Goal: Communication & Community: Ask a question

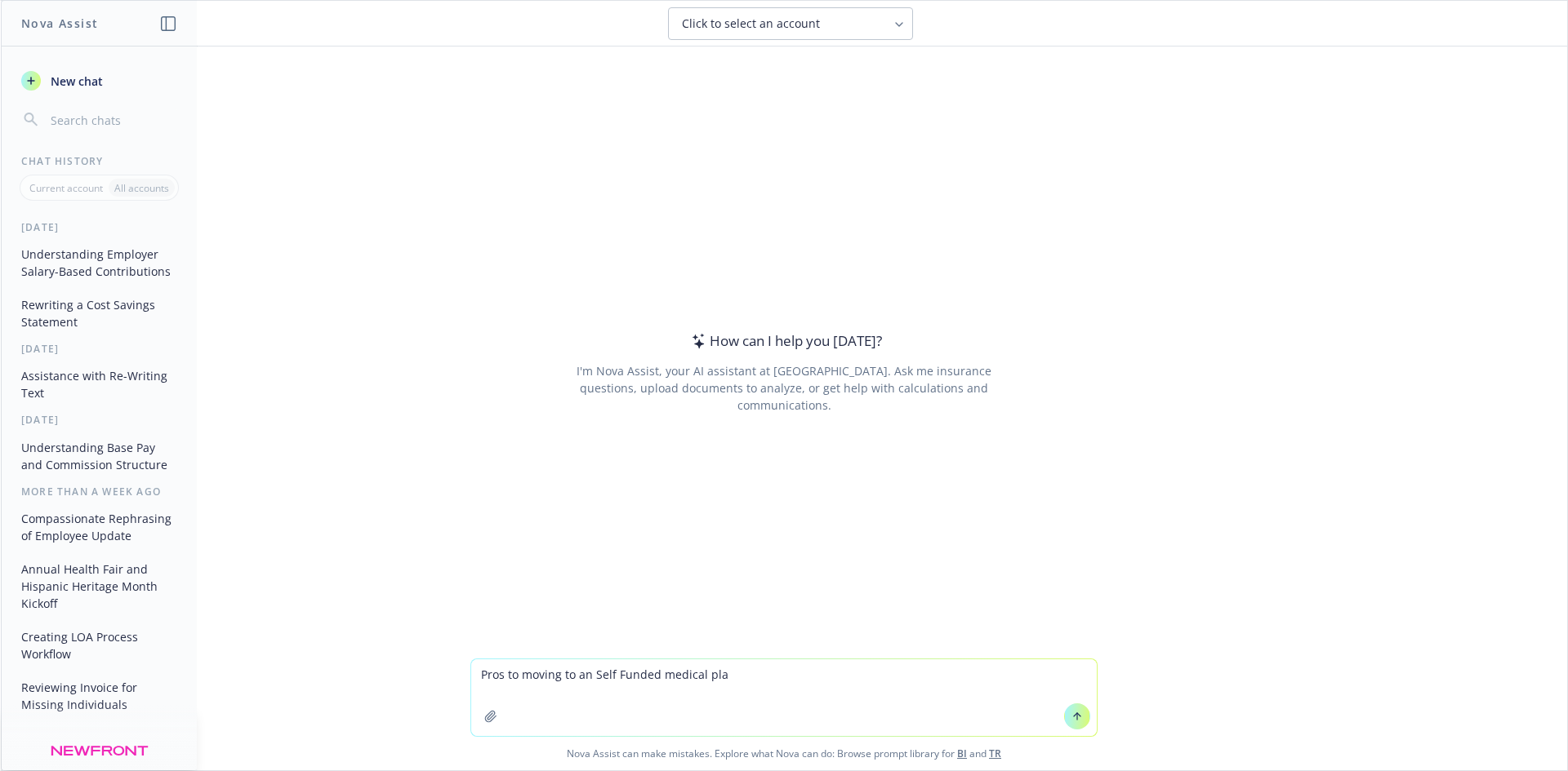
type textarea "Pros to moving to an Self Funded medical plan"
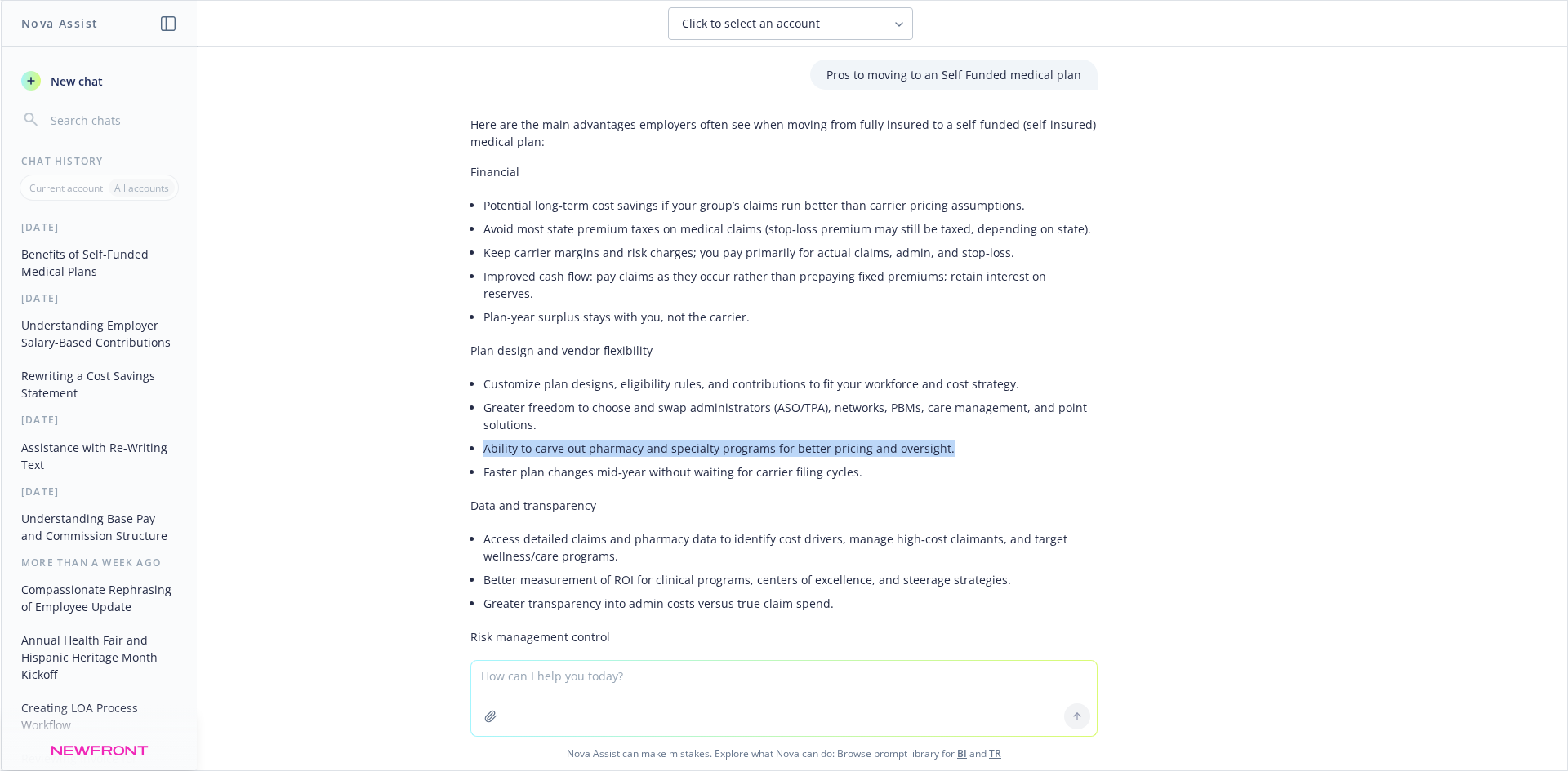
drag, startPoint x: 934, startPoint y: 435, endPoint x: 466, endPoint y: 436, distance: 468.0
click at [470, 436] on div "Here are the main advantages employers often see when moving from fully insured…" at bounding box center [784, 534] width 627 height 851
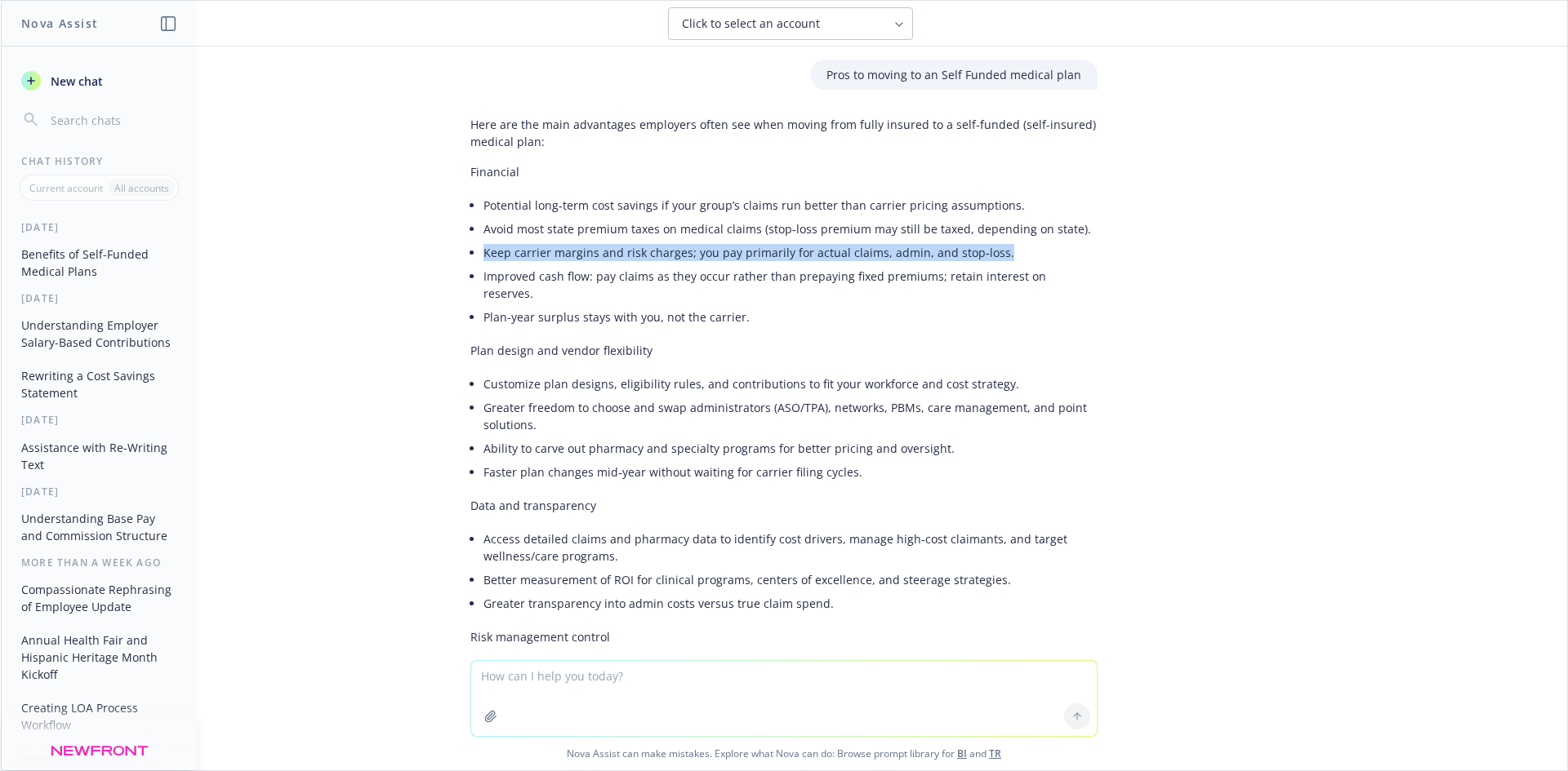
drag, startPoint x: 981, startPoint y: 253, endPoint x: 472, endPoint y: 256, distance: 509.0
click at [483, 256] on li "Keep carrier margins and risk charges; you pay primarily for actual claims, adm…" at bounding box center [790, 252] width 614 height 23
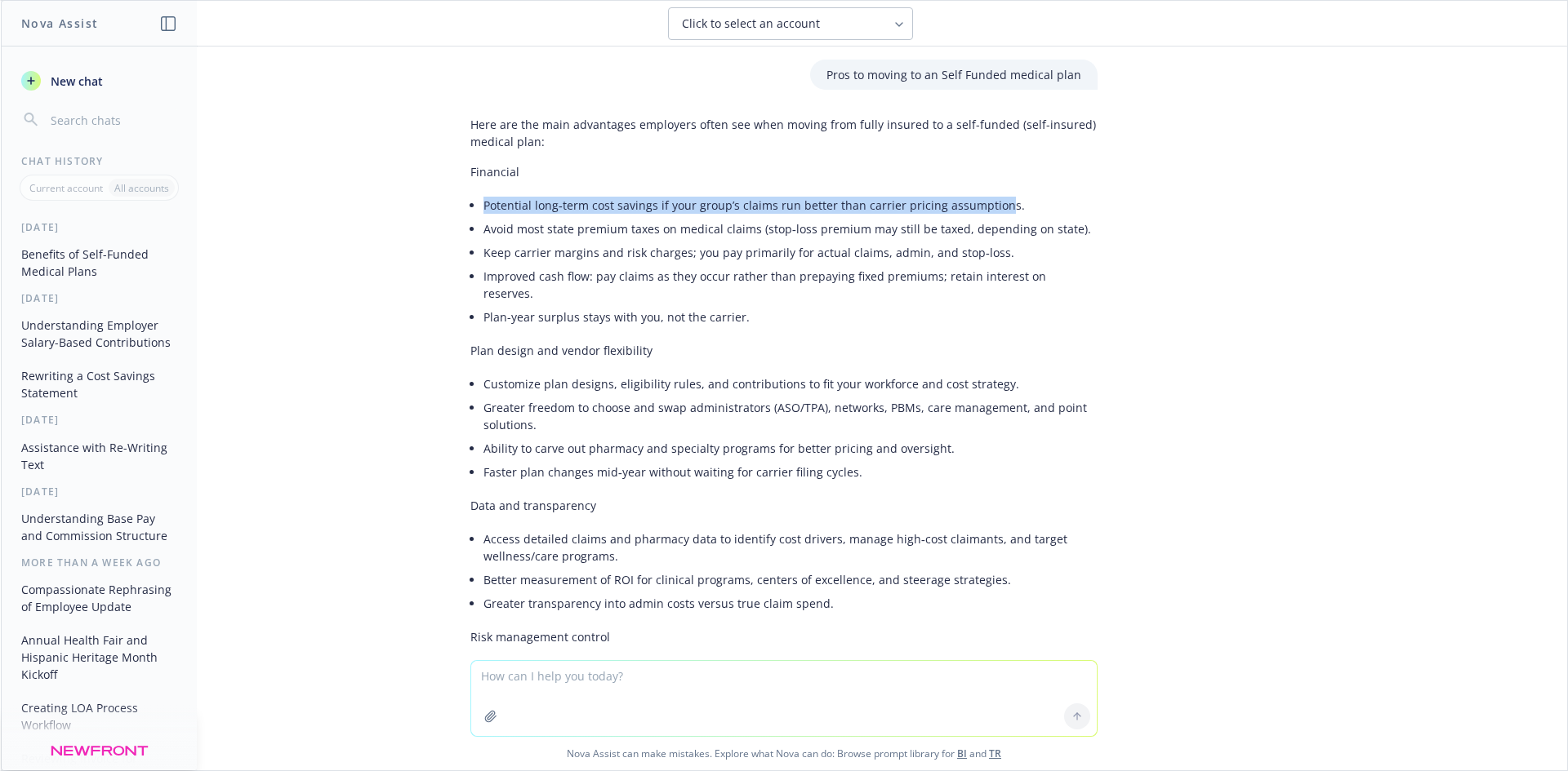
drag, startPoint x: 987, startPoint y: 207, endPoint x: 495, endPoint y: 203, distance: 492.0
click at [483, 203] on li "Potential long‑term cost savings if your group’s claims run better than carrier…" at bounding box center [790, 205] width 614 height 23
drag, startPoint x: 993, startPoint y: 204, endPoint x: 473, endPoint y: 212, distance: 520.1
click at [483, 212] on li "Potential long‑term cost savings if your group’s claims run better than carrier…" at bounding box center [790, 205] width 614 height 23
copy li "Potential long‑term cost savings if your group’s claims run better than carrier…"
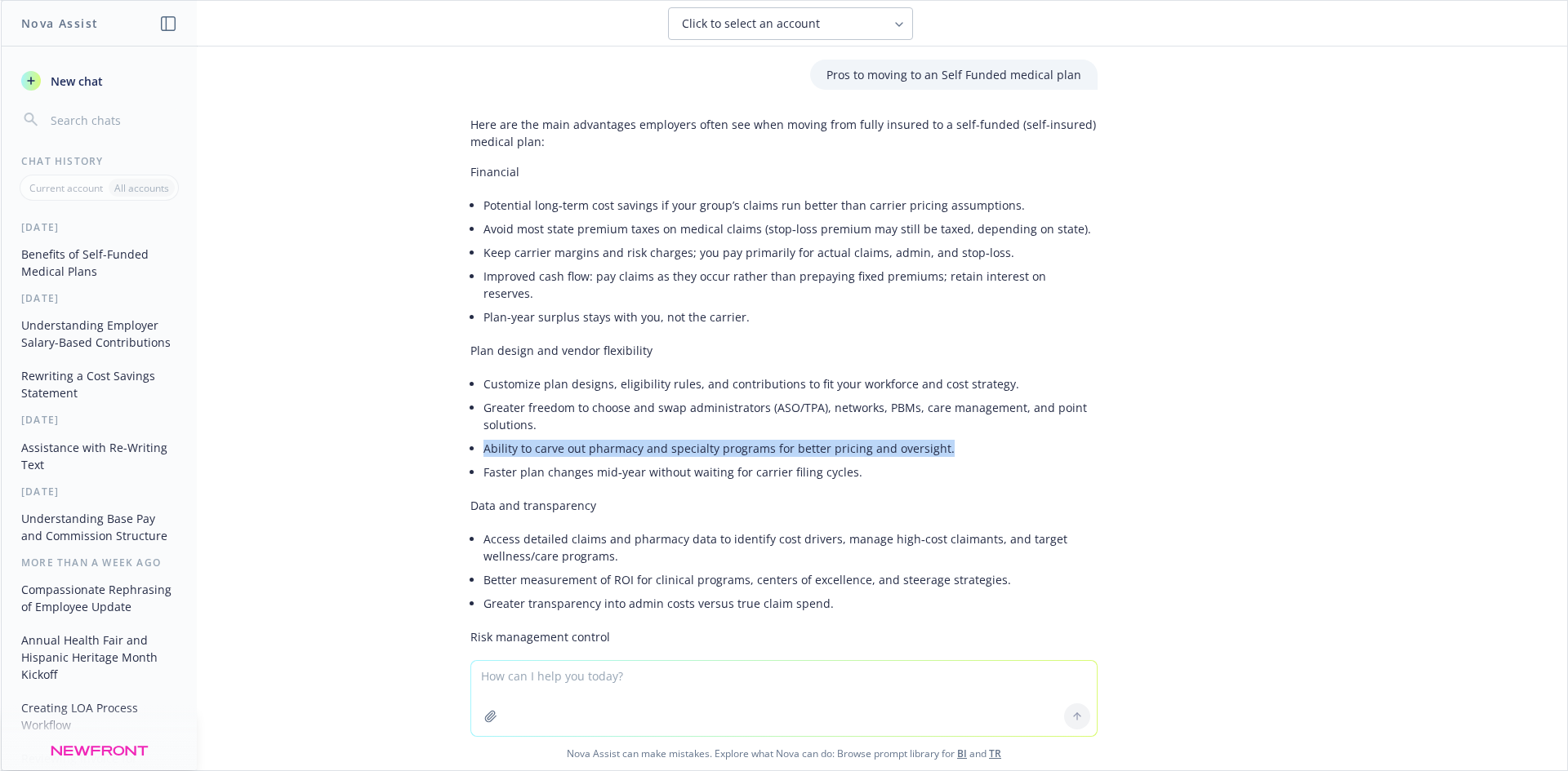
drag, startPoint x: 925, startPoint y: 432, endPoint x: 470, endPoint y: 437, distance: 455.0
click at [470, 437] on div "Here are the main advantages employers often see when moving from fully insured…" at bounding box center [784, 534] width 627 height 851
copy li "Ability to carve out pharmacy and specialty programs for better pricing and ove…"
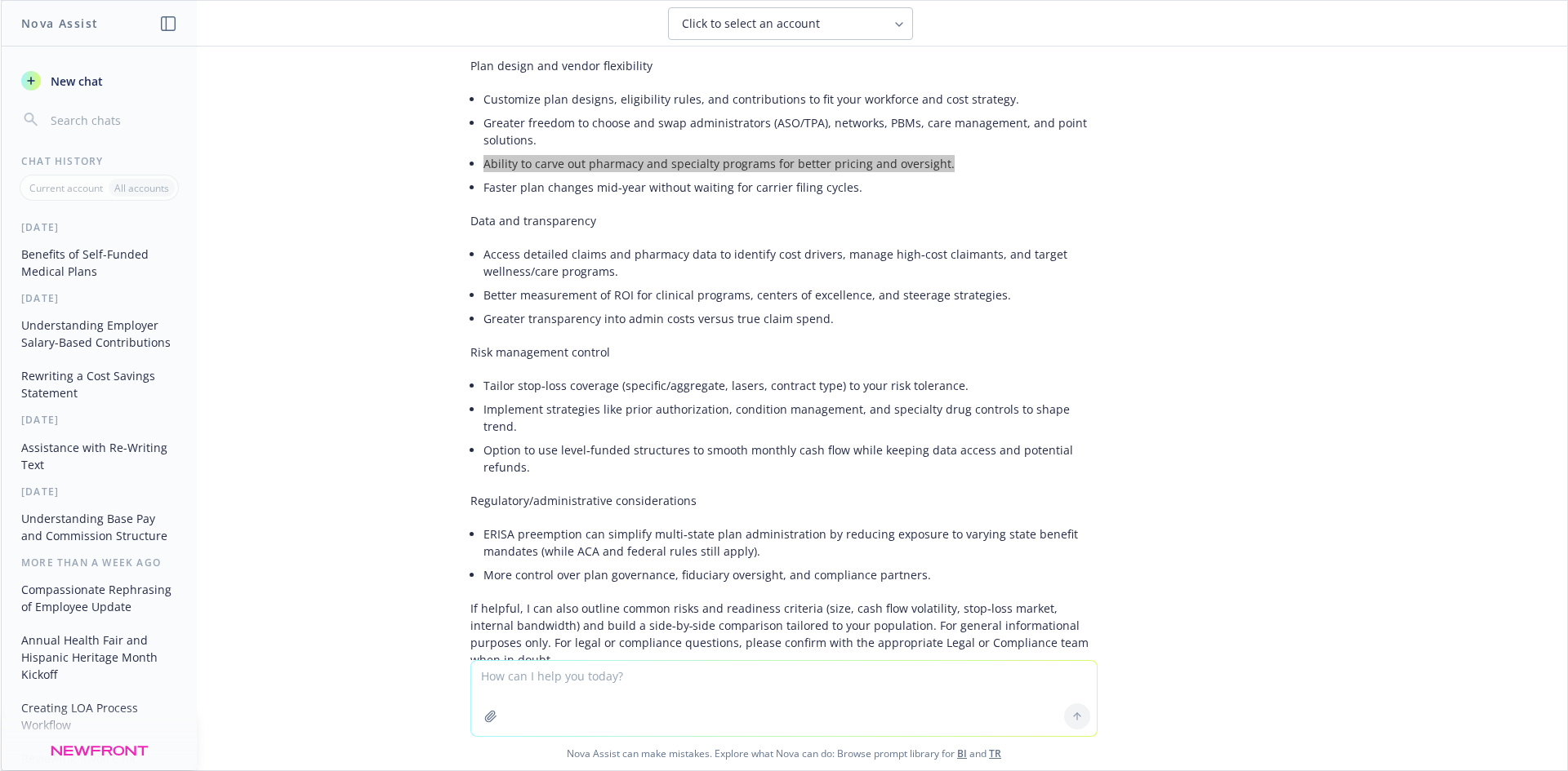
scroll to position [316, 0]
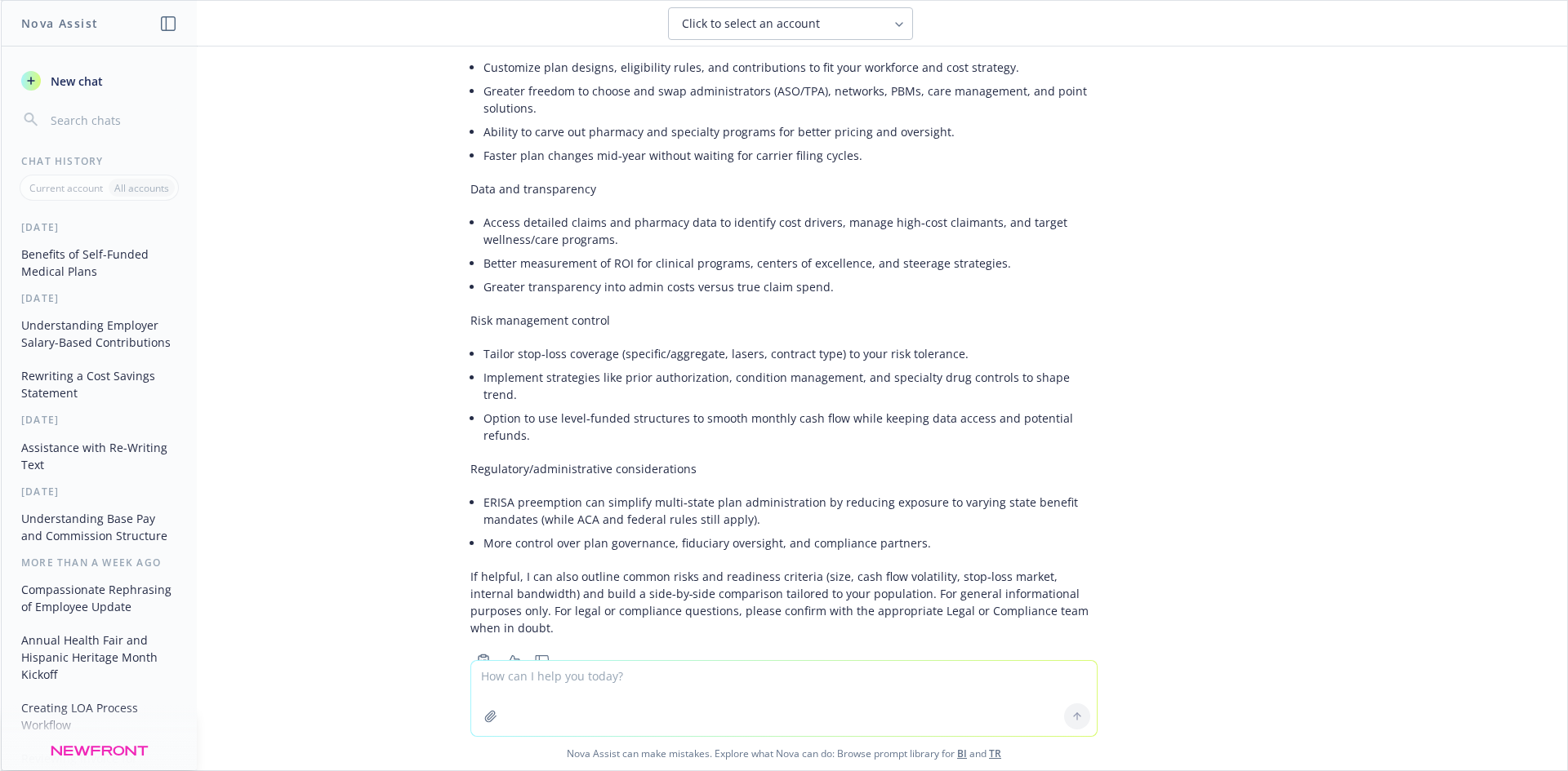
click at [606, 675] on textarea at bounding box center [784, 698] width 625 height 75
type textarea "Yes please outline the risks"
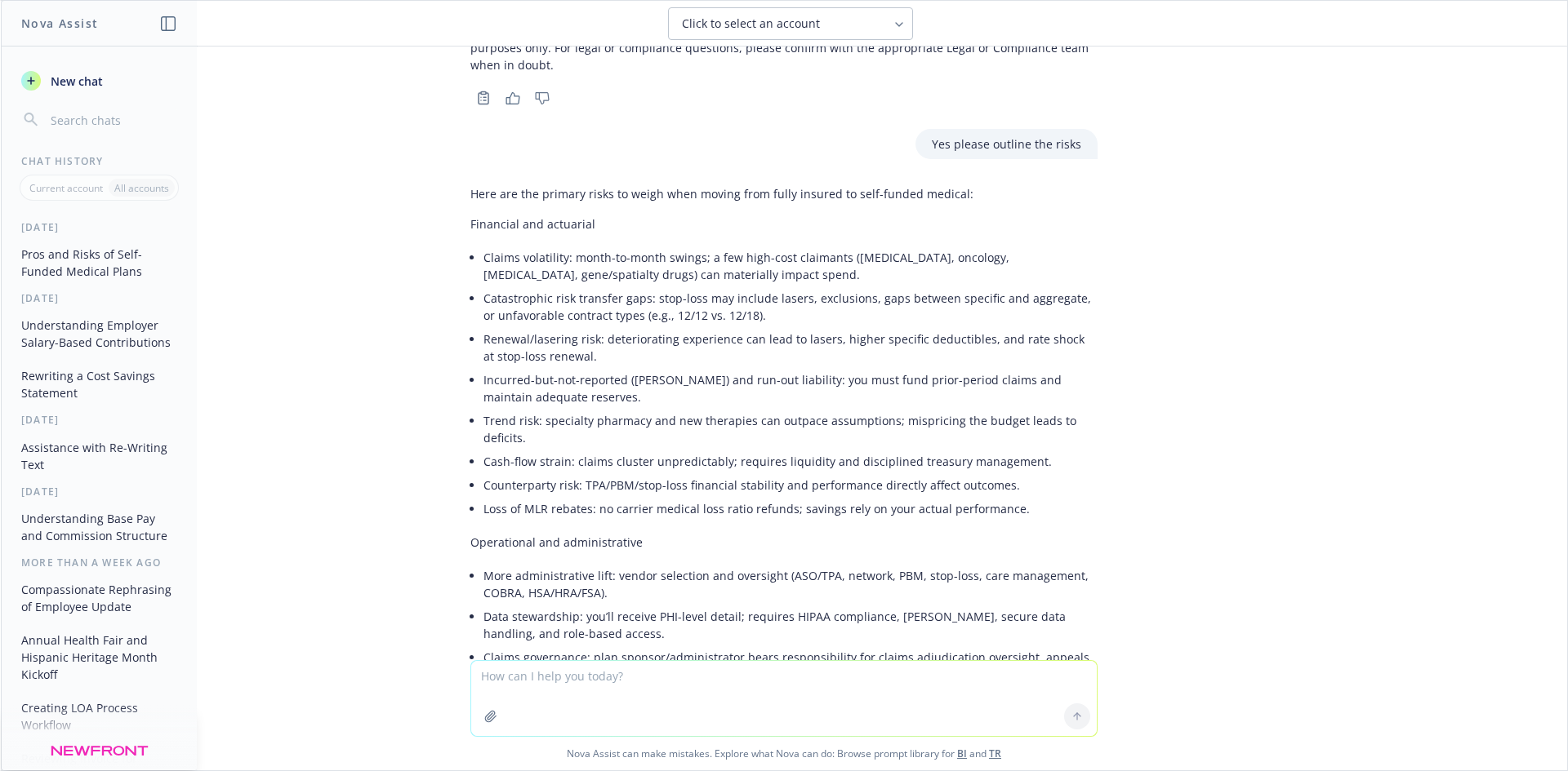
scroll to position [798, 0]
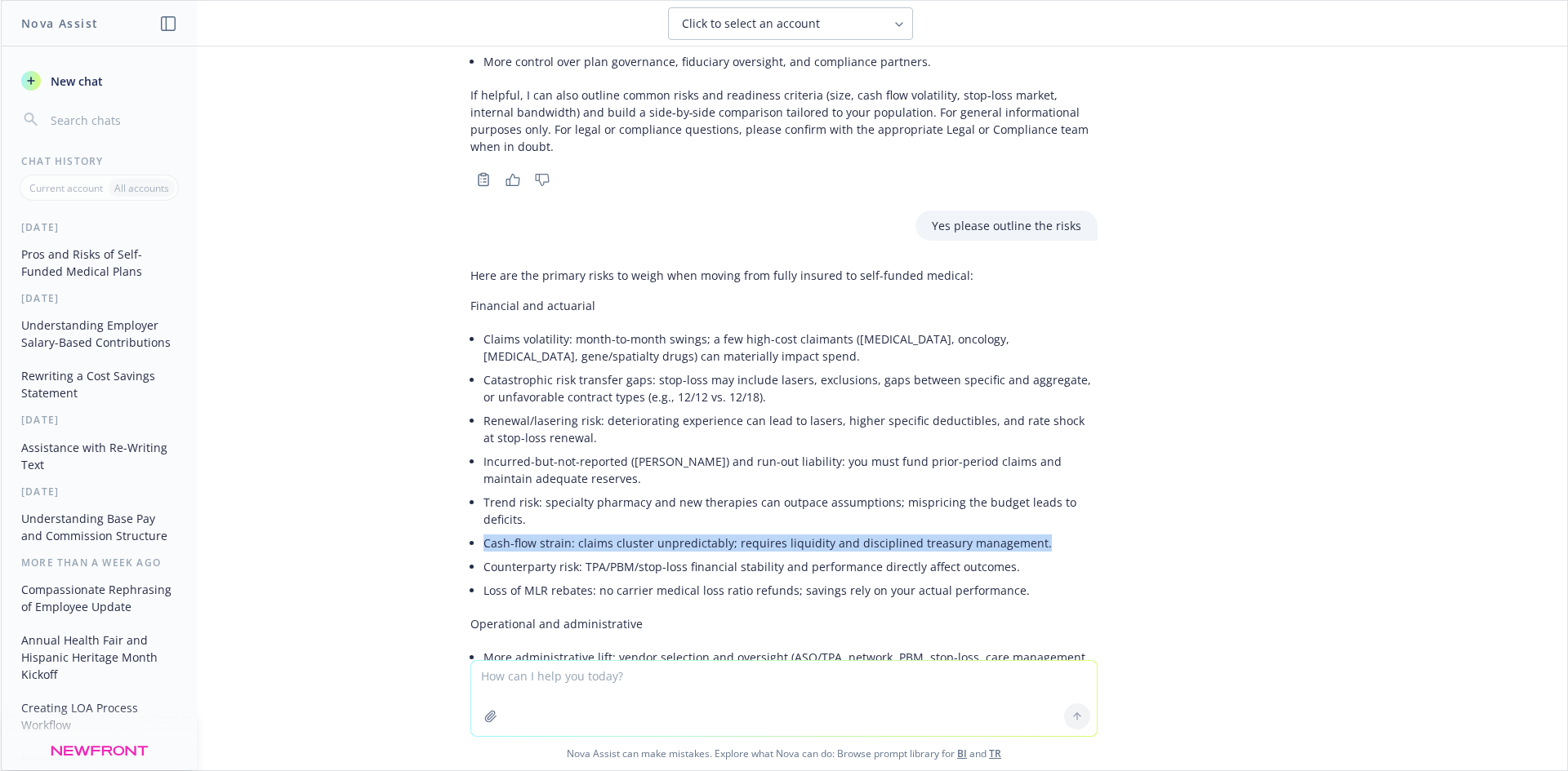
drag, startPoint x: 1015, startPoint y: 476, endPoint x: 470, endPoint y: 472, distance: 545.0
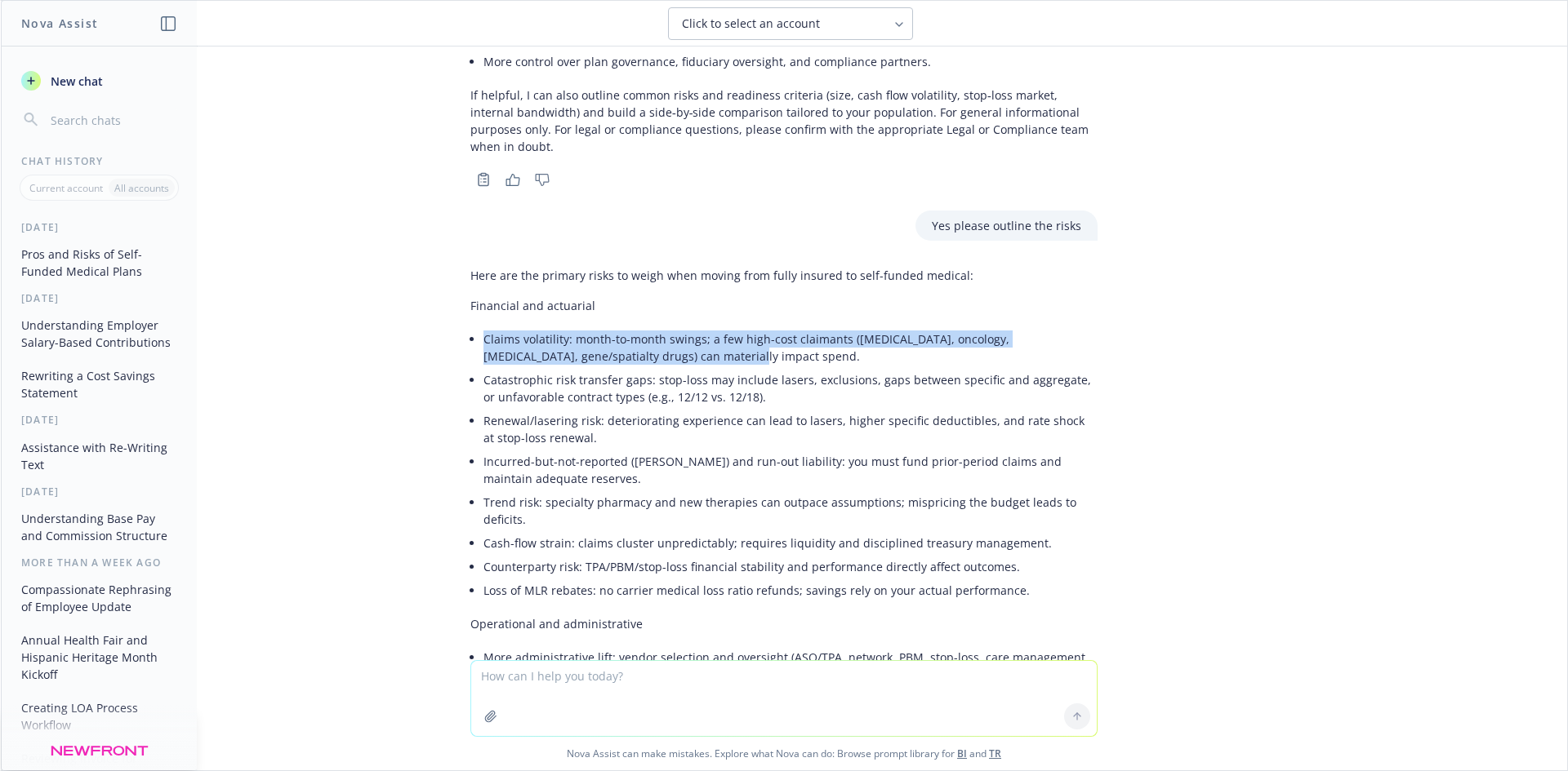
drag, startPoint x: 624, startPoint y: 308, endPoint x: 469, endPoint y: 294, distance: 155.6
copy li "Claims volatility: month-to-month swings; a few high-cost claimants (NICU, onco…"
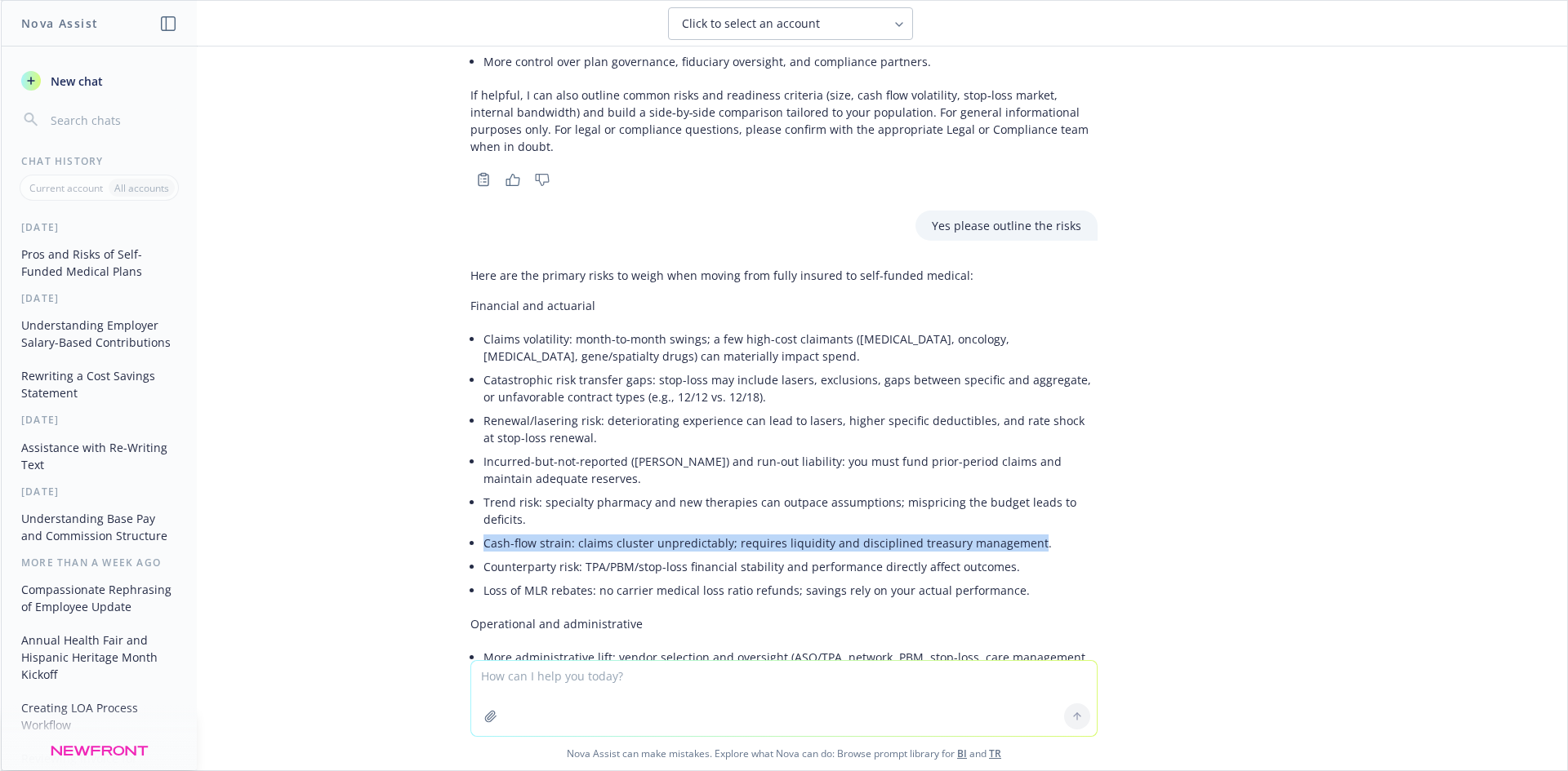
drag, startPoint x: 1011, startPoint y: 477, endPoint x: 472, endPoint y: 482, distance: 539.0
click at [483, 532] on li "Cash-flow strain: claims cluster unpredictably; requires liquidity and discipli…" at bounding box center [790, 543] width 614 height 23
copy li "Cash-flow strain: claims cluster unpredictably; requires liquidity and discipli…"
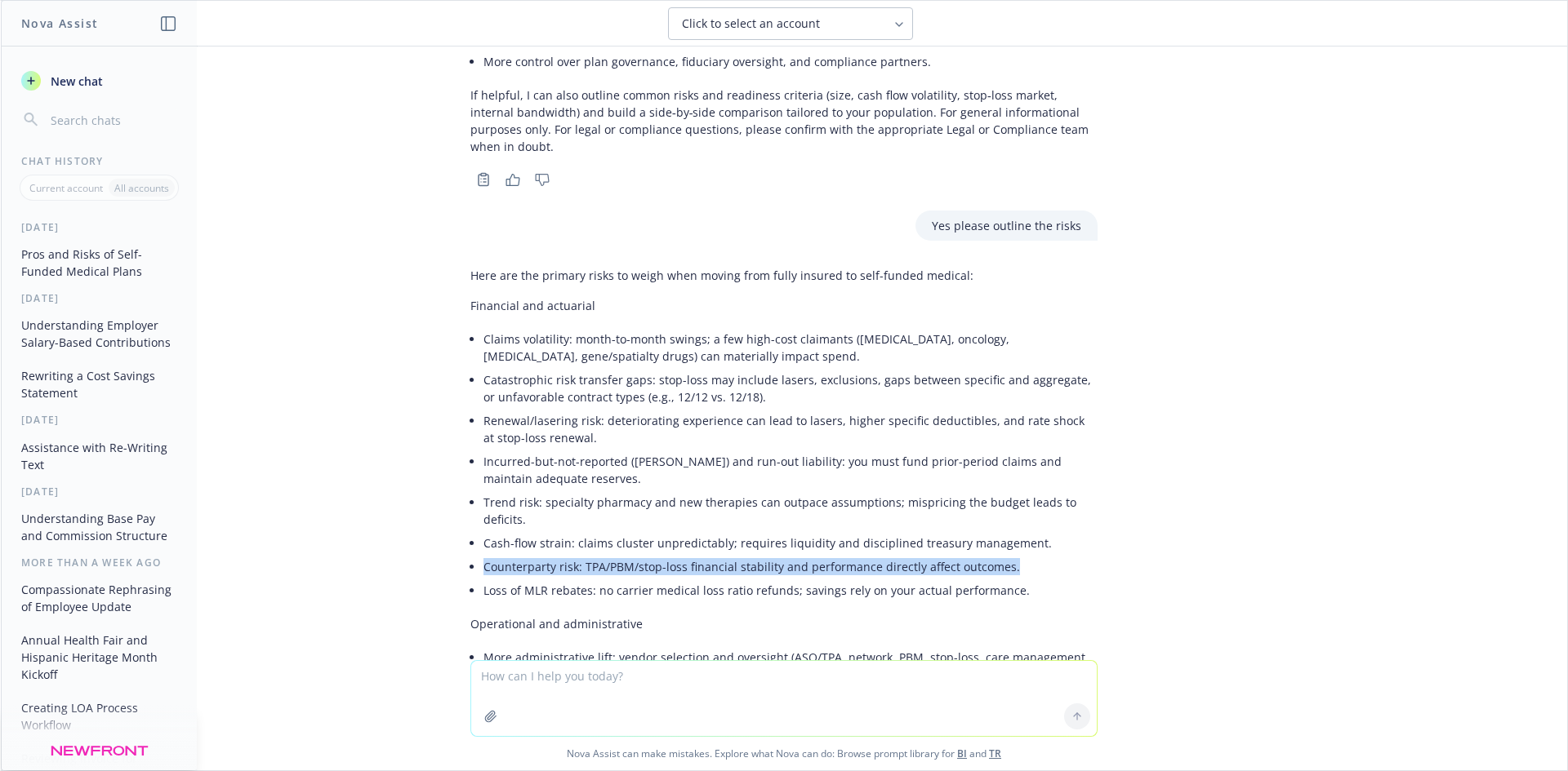
drag, startPoint x: 994, startPoint y: 501, endPoint x: 467, endPoint y: 500, distance: 527.0
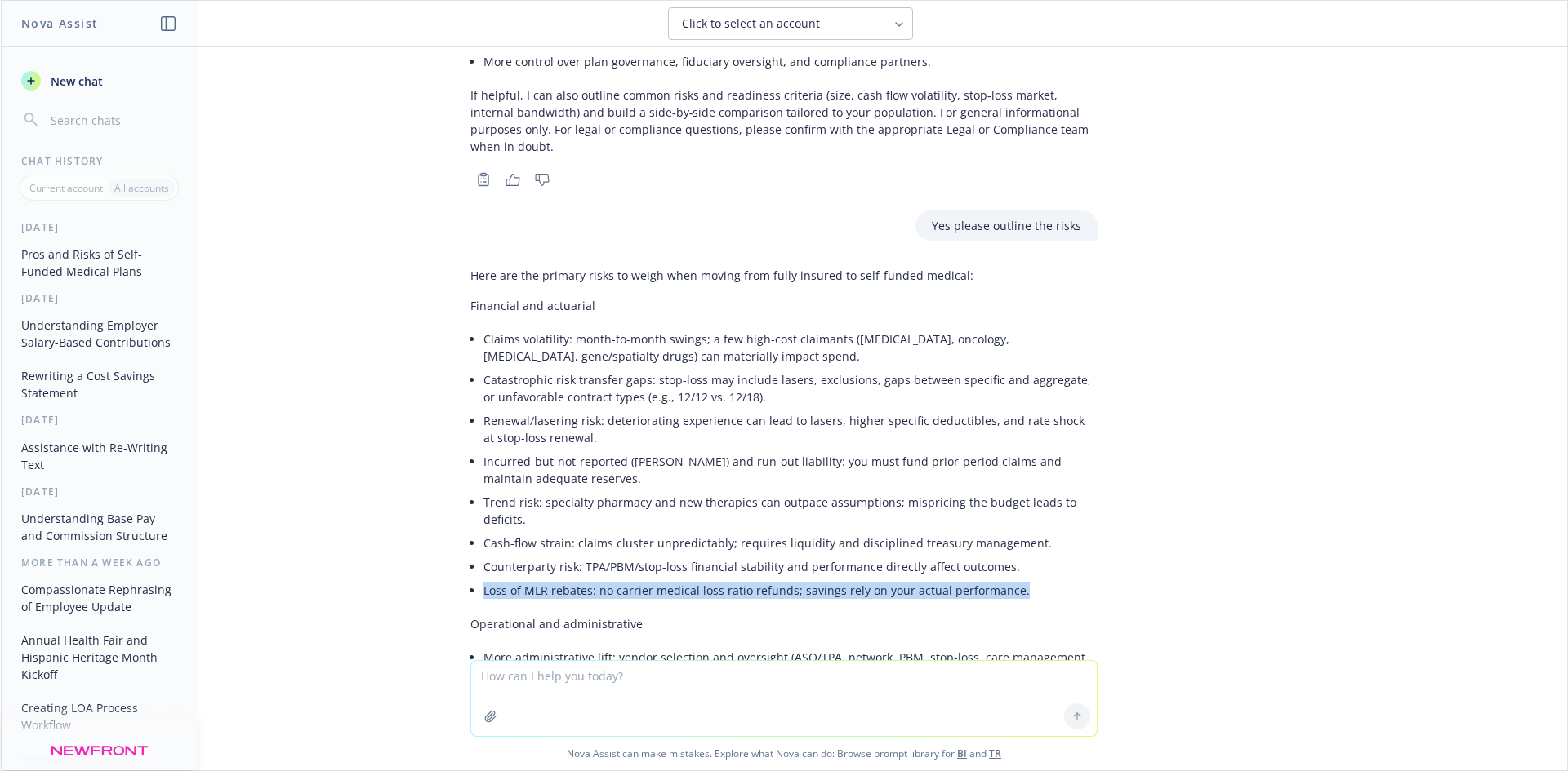
drag, startPoint x: 999, startPoint y: 522, endPoint x: 471, endPoint y: 528, distance: 528.0
click at [483, 578] on li "Loss of MLR rebates: no carrier medical loss ratio refunds; savings rely on you…" at bounding box center [790, 590] width 614 height 23
copy li "Loss of MLR rebates: no carrier medical loss ratio refunds; savings rely on you…"
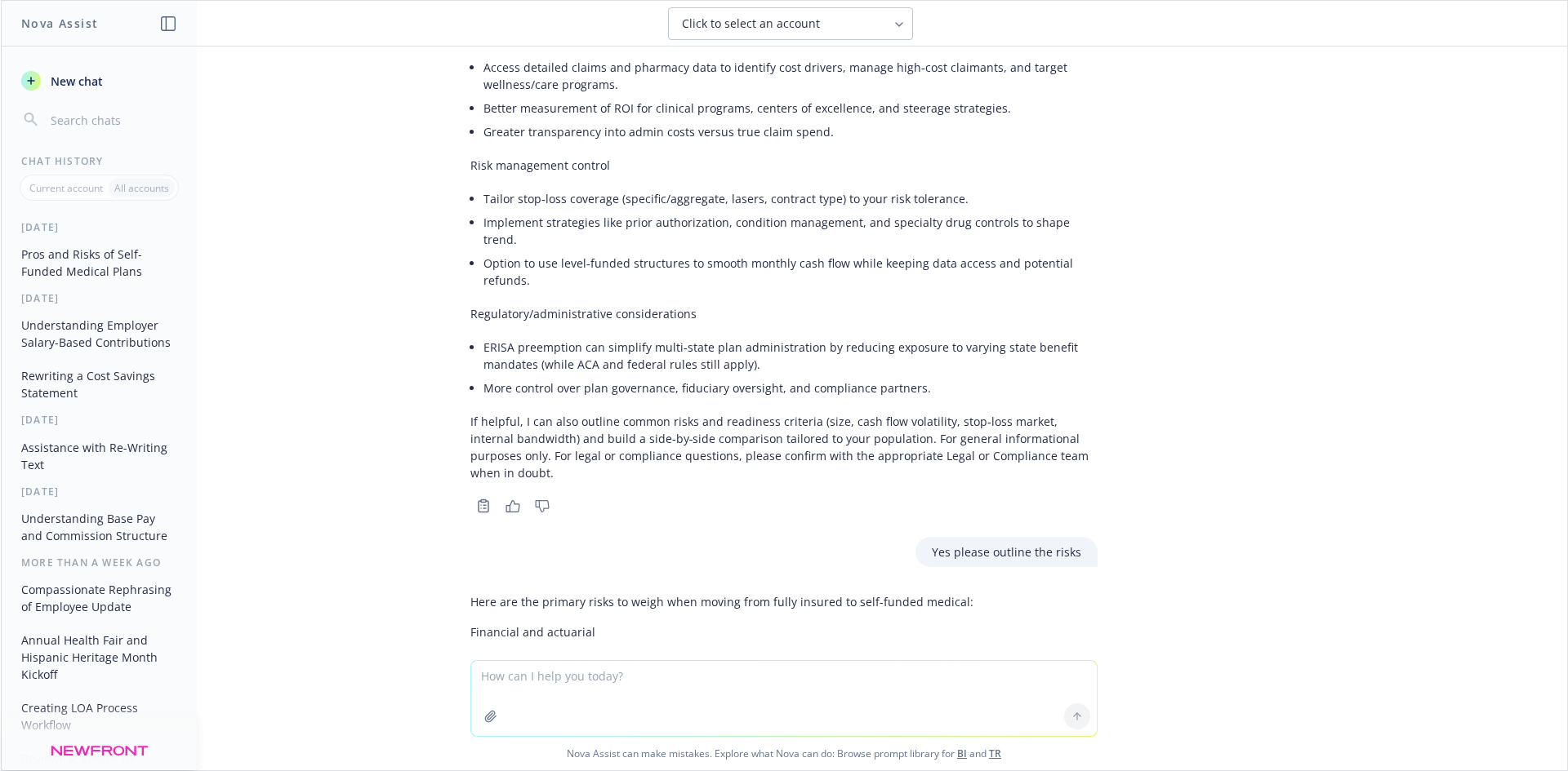
scroll to position [0, 0]
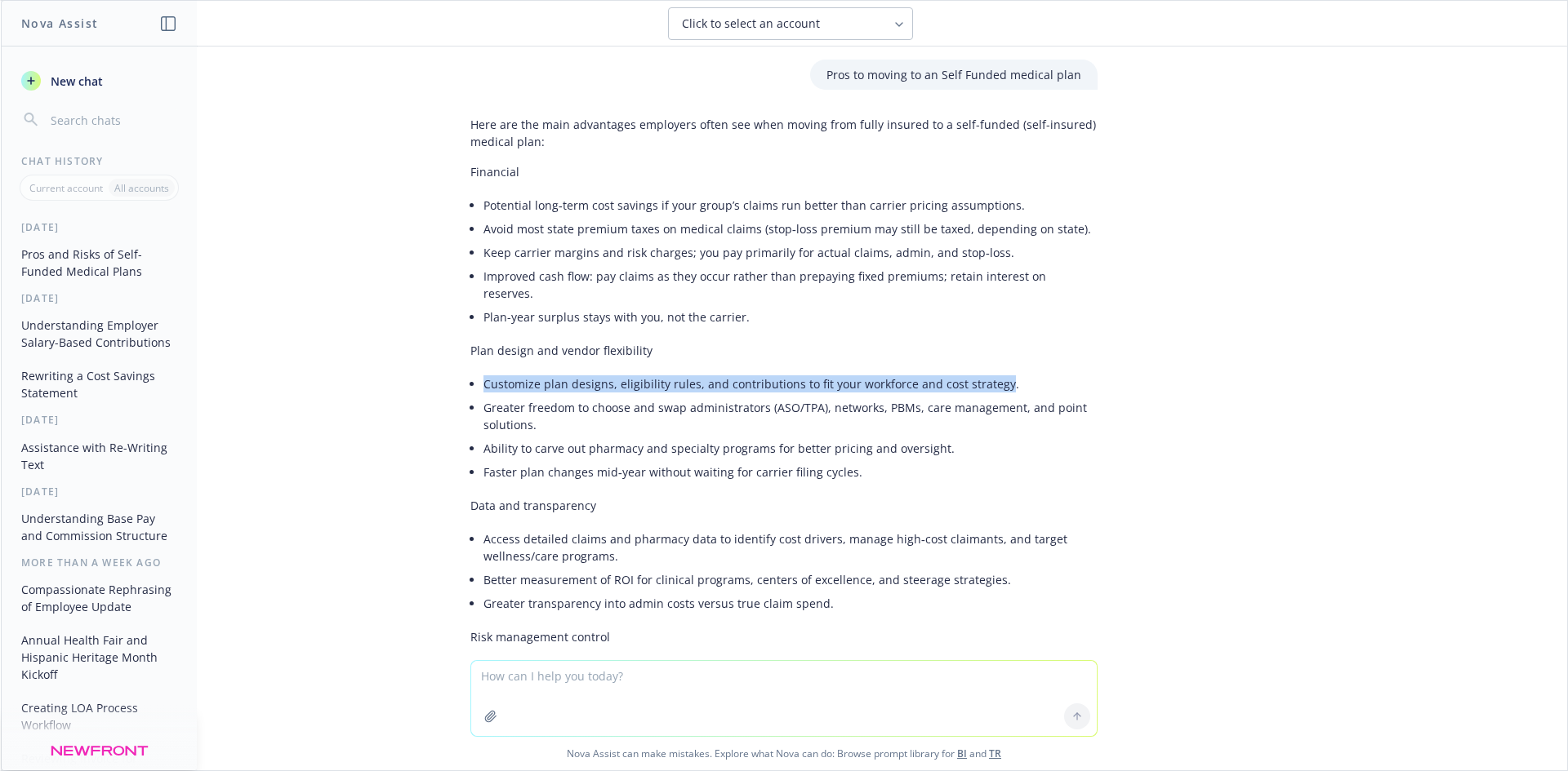
drag, startPoint x: 987, startPoint y: 365, endPoint x: 471, endPoint y: 364, distance: 516.0
click at [483, 372] on li "Customize plan designs, eligibility rules, and contributions to fit your workfo…" at bounding box center [790, 384] width 614 height 23
copy li "Customize plan designs, eligibility rules, and contributions to fit your workfo…"
click at [602, 673] on textarea at bounding box center [784, 698] width 625 height 75
paste textarea "Customize plan designs, eligibility rules, and contributions to fit your workfo…"
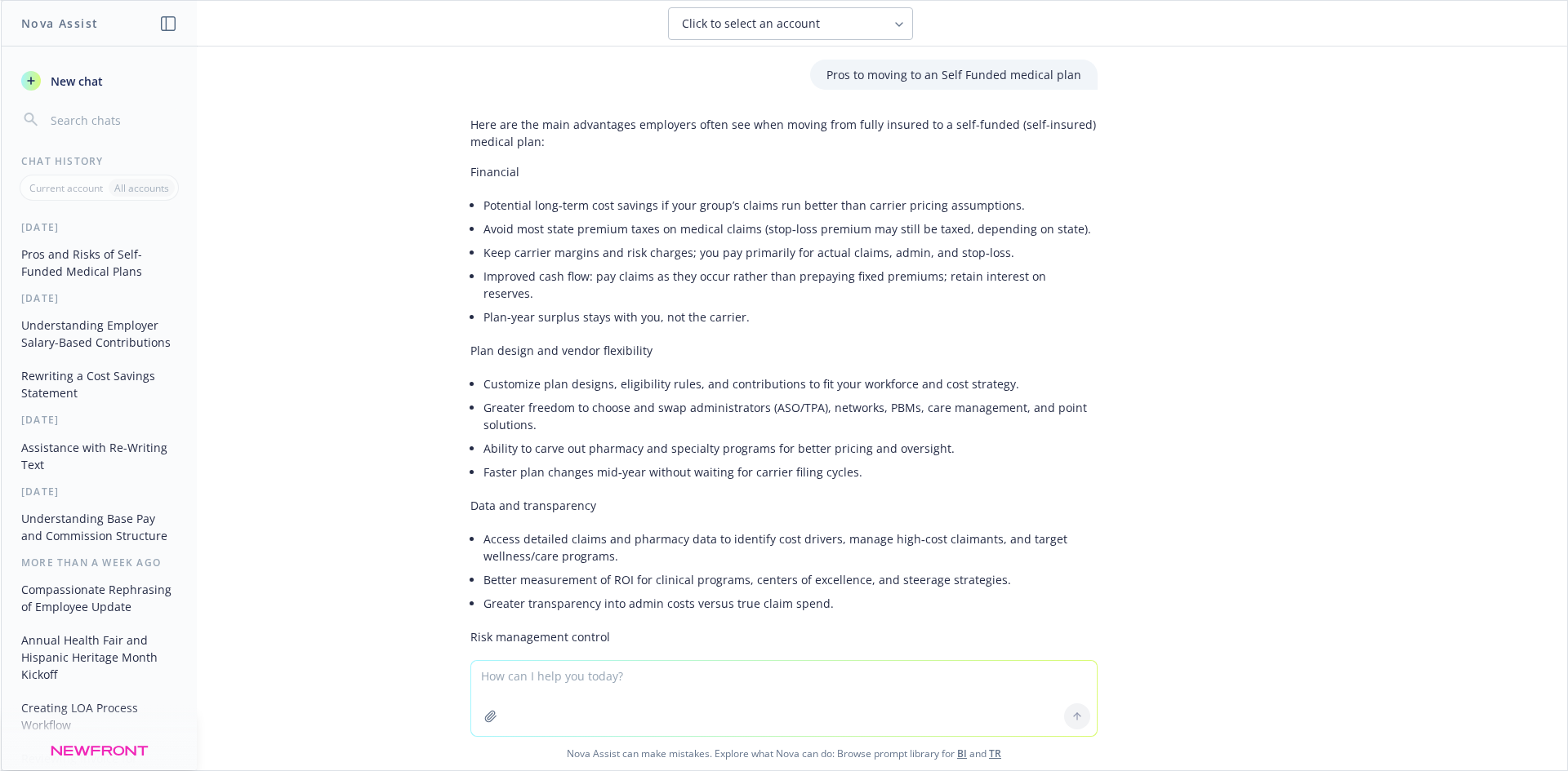
type textarea "Customize plan designs, eligibility rules, and contributions to fit your workfo…"
drag, startPoint x: 1006, startPoint y: 673, endPoint x: 374, endPoint y: 674, distance: 632.0
click at [374, 674] on div "Customize plan designs, eligibility rules, and contributions to fit your workfo…" at bounding box center [784, 715] width 1566 height 112
type textarea "Based on these claims can you point out why it would be bad to move to Self fun…"
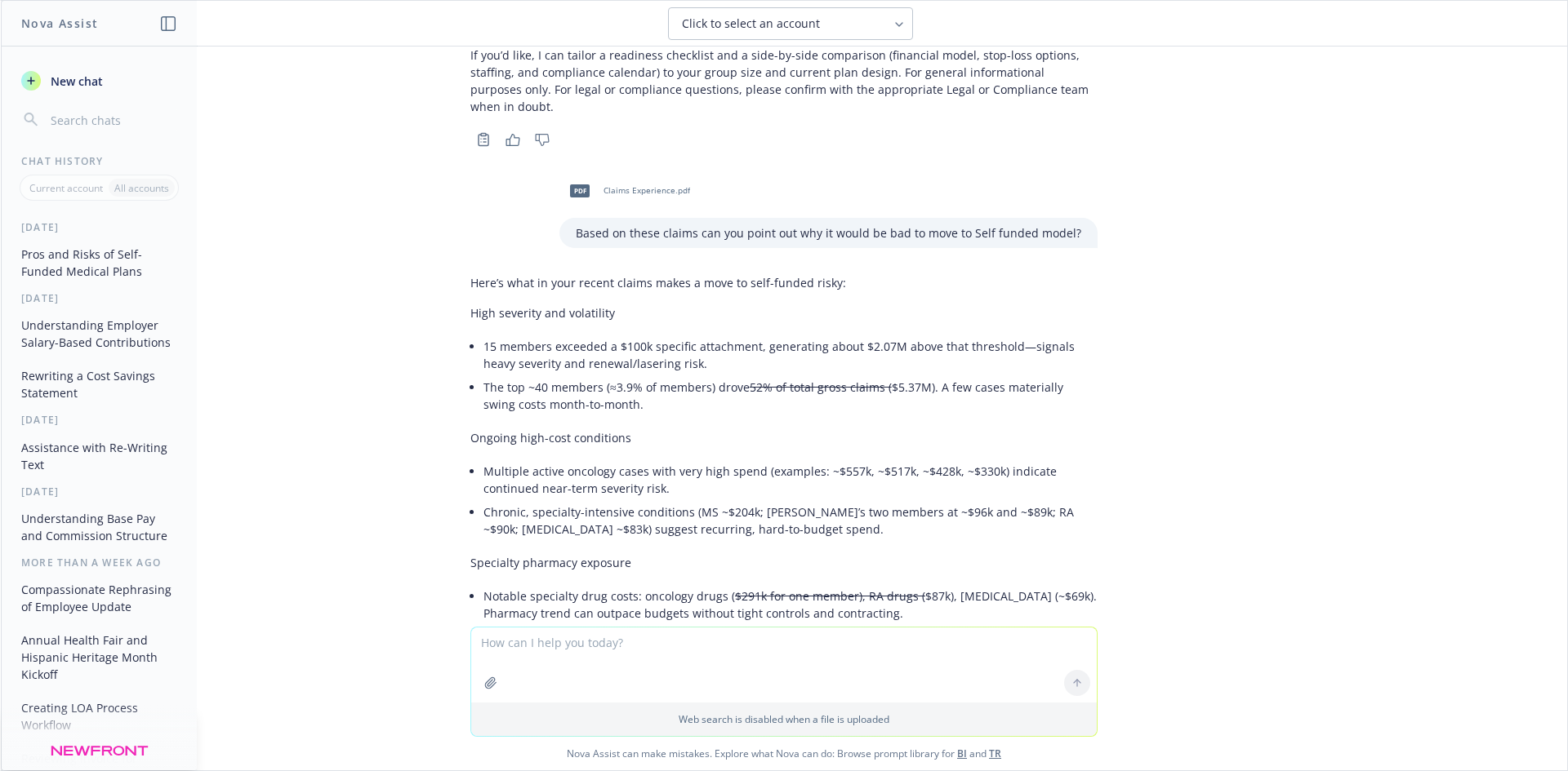
click at [84, 331] on button "Understanding Employer Salary-Based Contributions" at bounding box center [99, 333] width 169 height 44
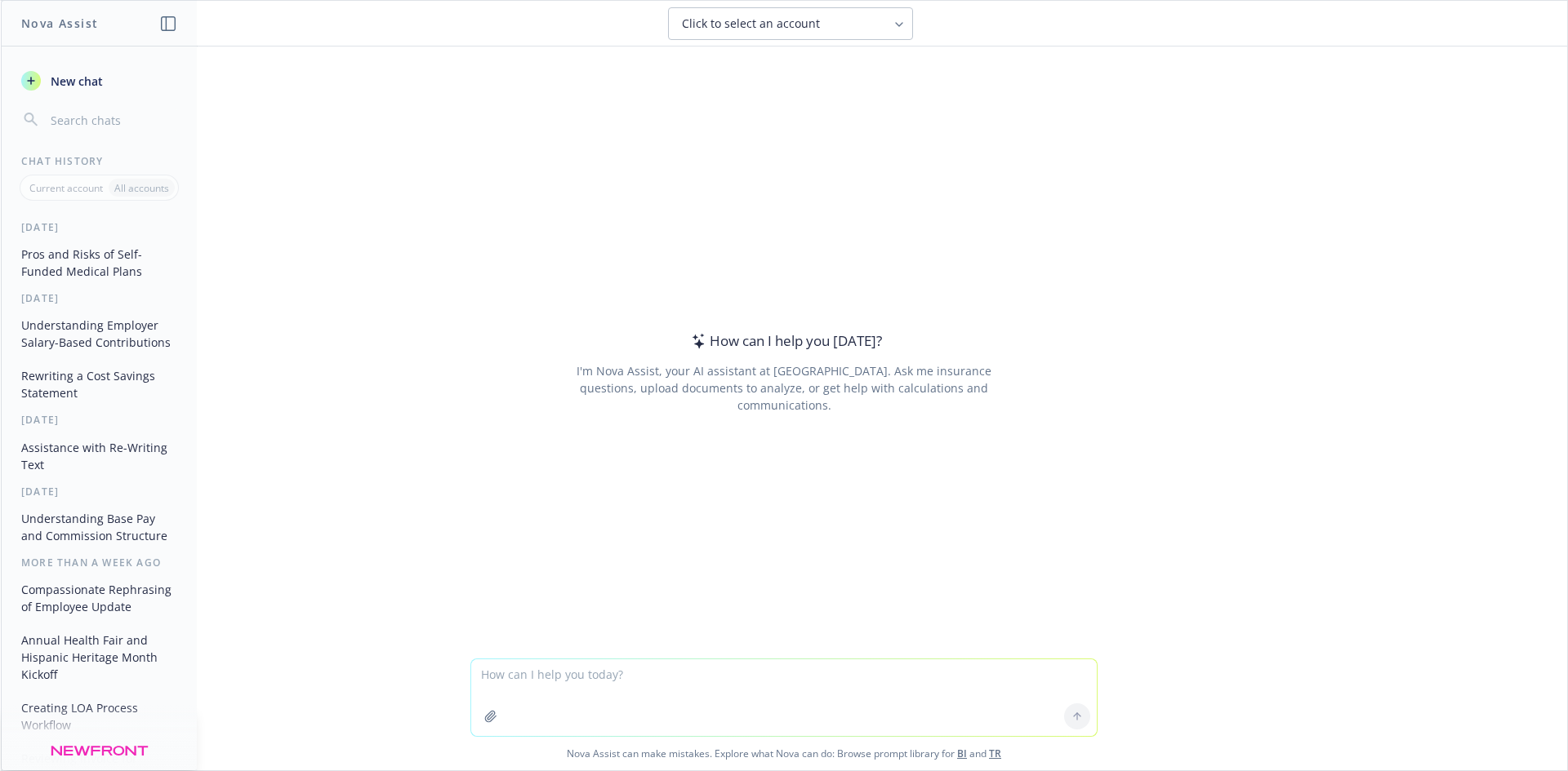
click at [626, 664] on textarea at bounding box center [784, 697] width 625 height 77
drag, startPoint x: 645, startPoint y: 679, endPoint x: 562, endPoint y: 676, distance: 83.1
click at [562, 676] on textarea "Can you write a communication for salary based contributions?" at bounding box center [784, 697] width 625 height 77
type textarea "Can you write a reasoning statement for introducing salary based contributions?"
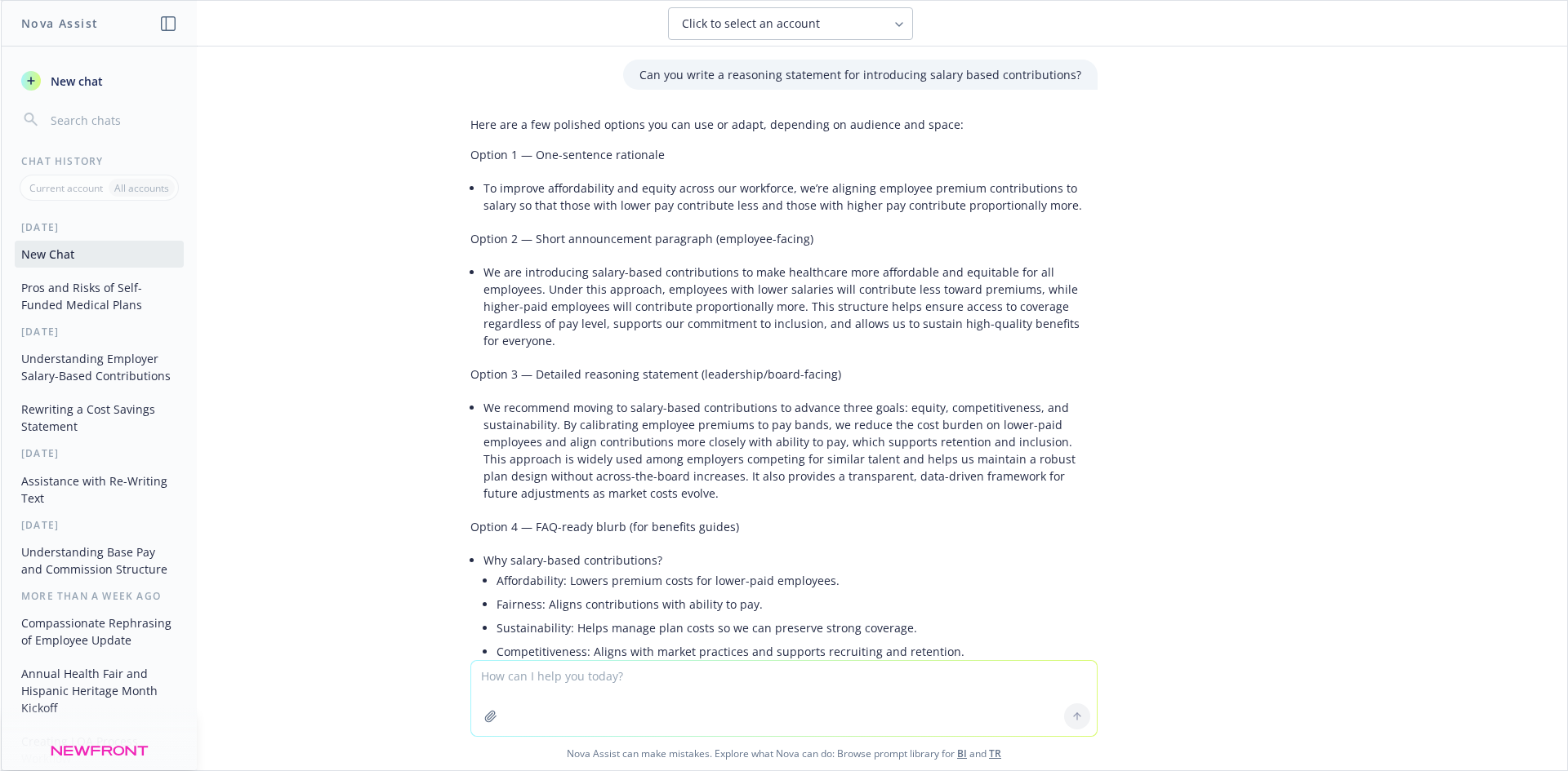
scroll to position [128, 0]
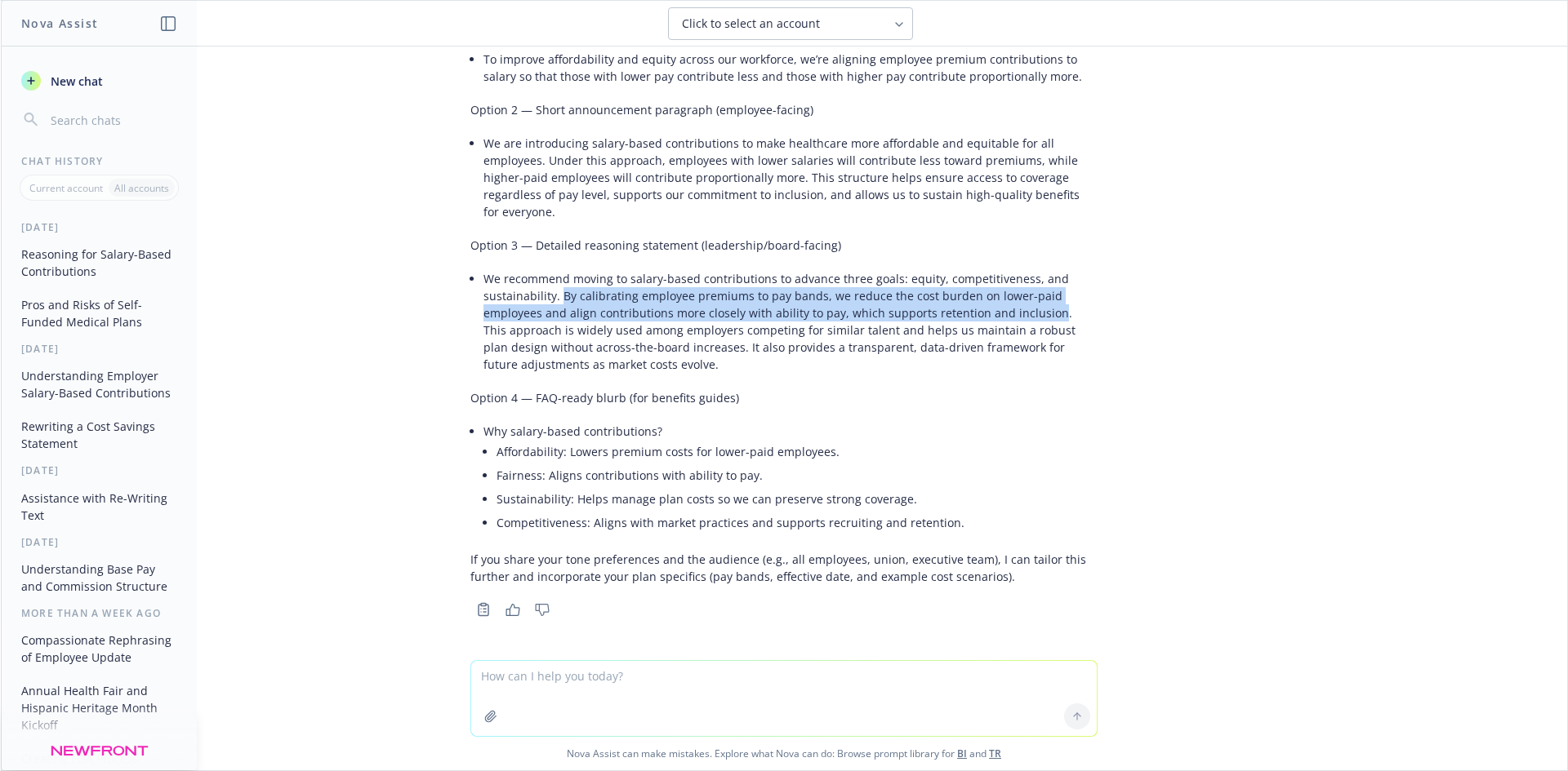
drag, startPoint x: 1036, startPoint y: 313, endPoint x: 548, endPoint y: 296, distance: 488.3
click at [548, 296] on li "We recommend moving to salary-based contributions to advance three goals: equit…" at bounding box center [790, 321] width 614 height 109
copy li "By calibrating employee premiums to pay bands, we reduce the cost burden on low…"
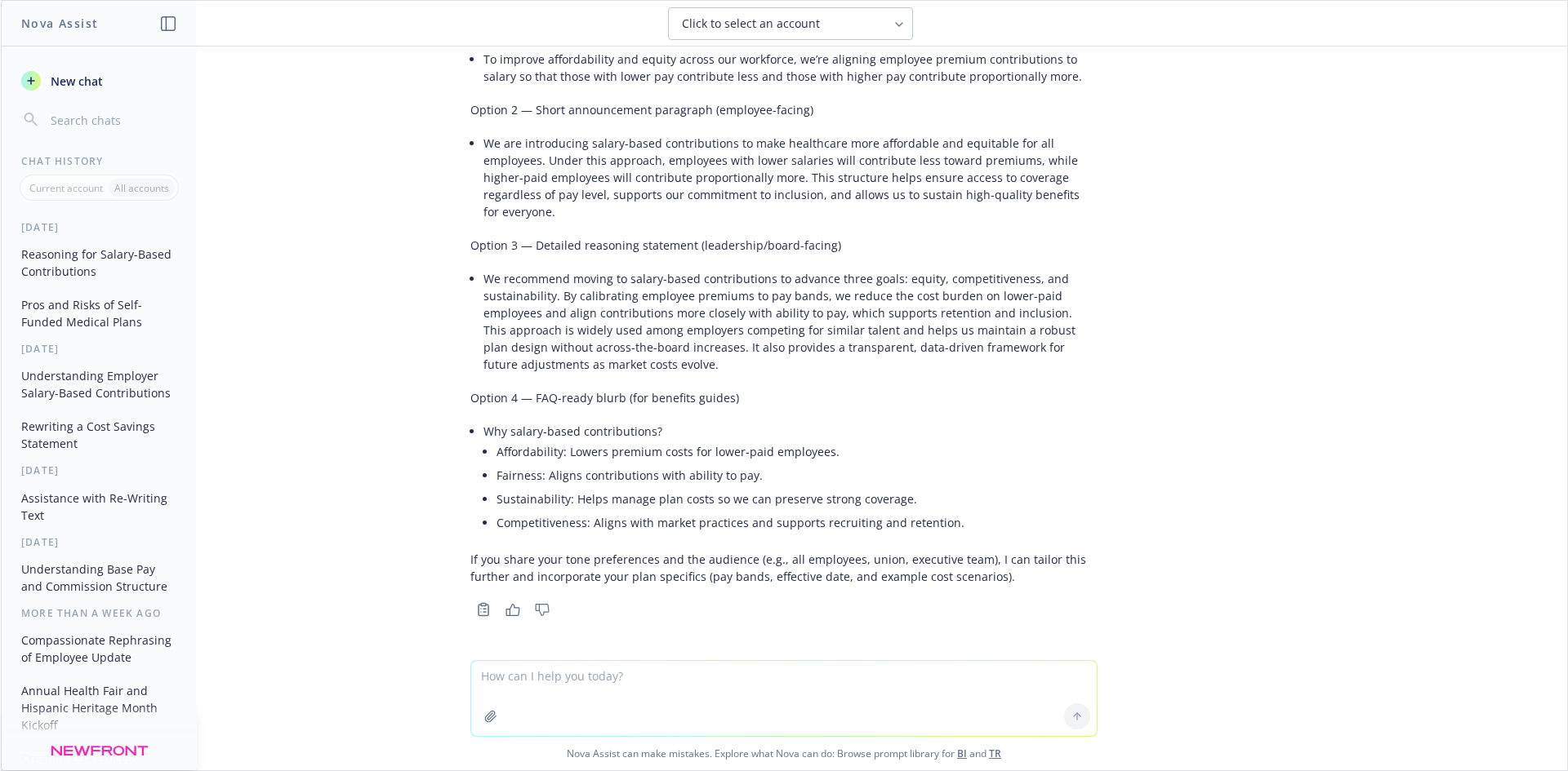
click at [612, 679] on textarea at bounding box center [784, 698] width 625 height 75
click at [597, 676] on textarea at bounding box center [784, 698] width 625 height 75
type textarea "Can you help me see if by the difference in our Wellness program enrollment ove…"
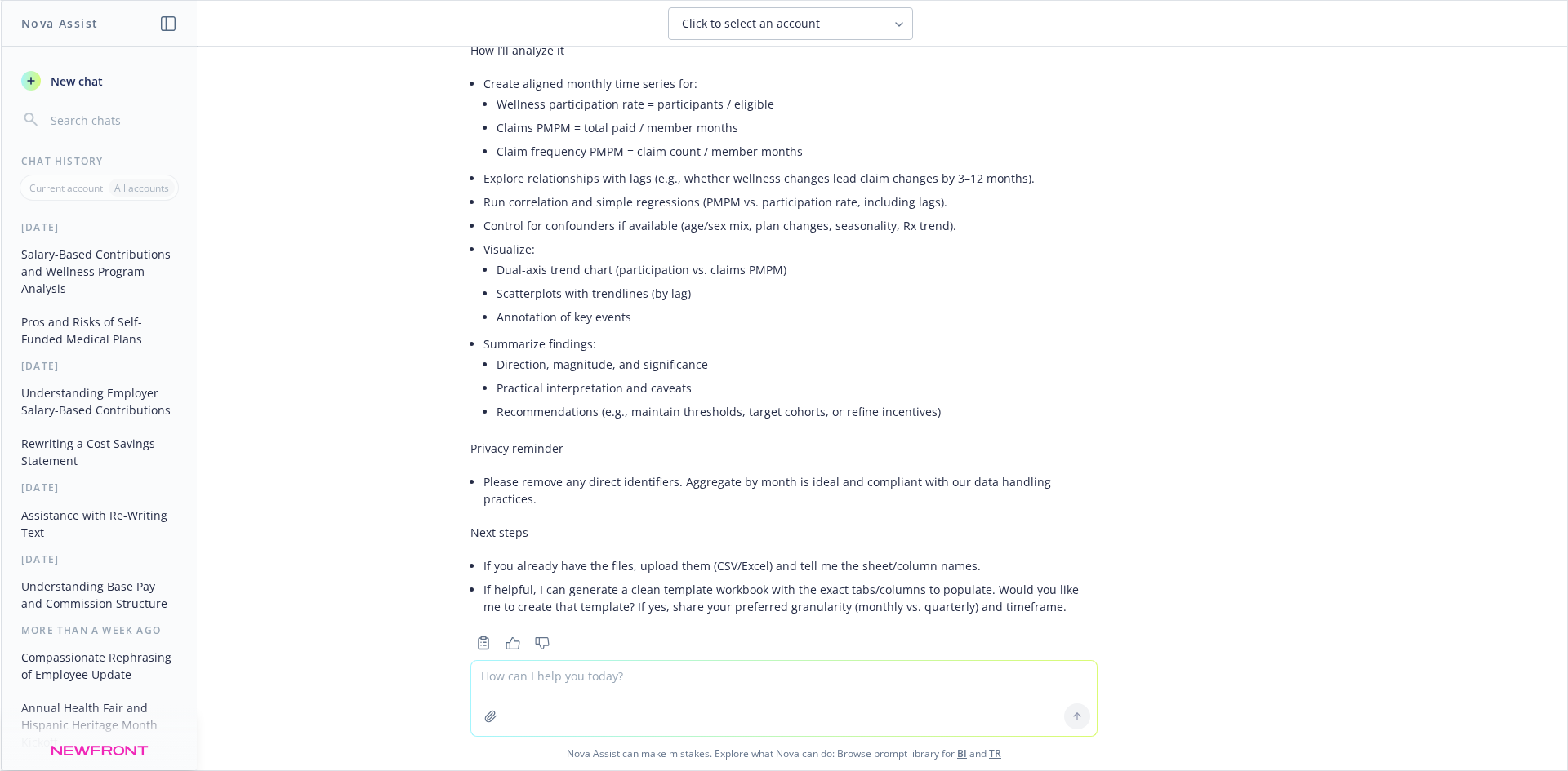
scroll to position [1168, 0]
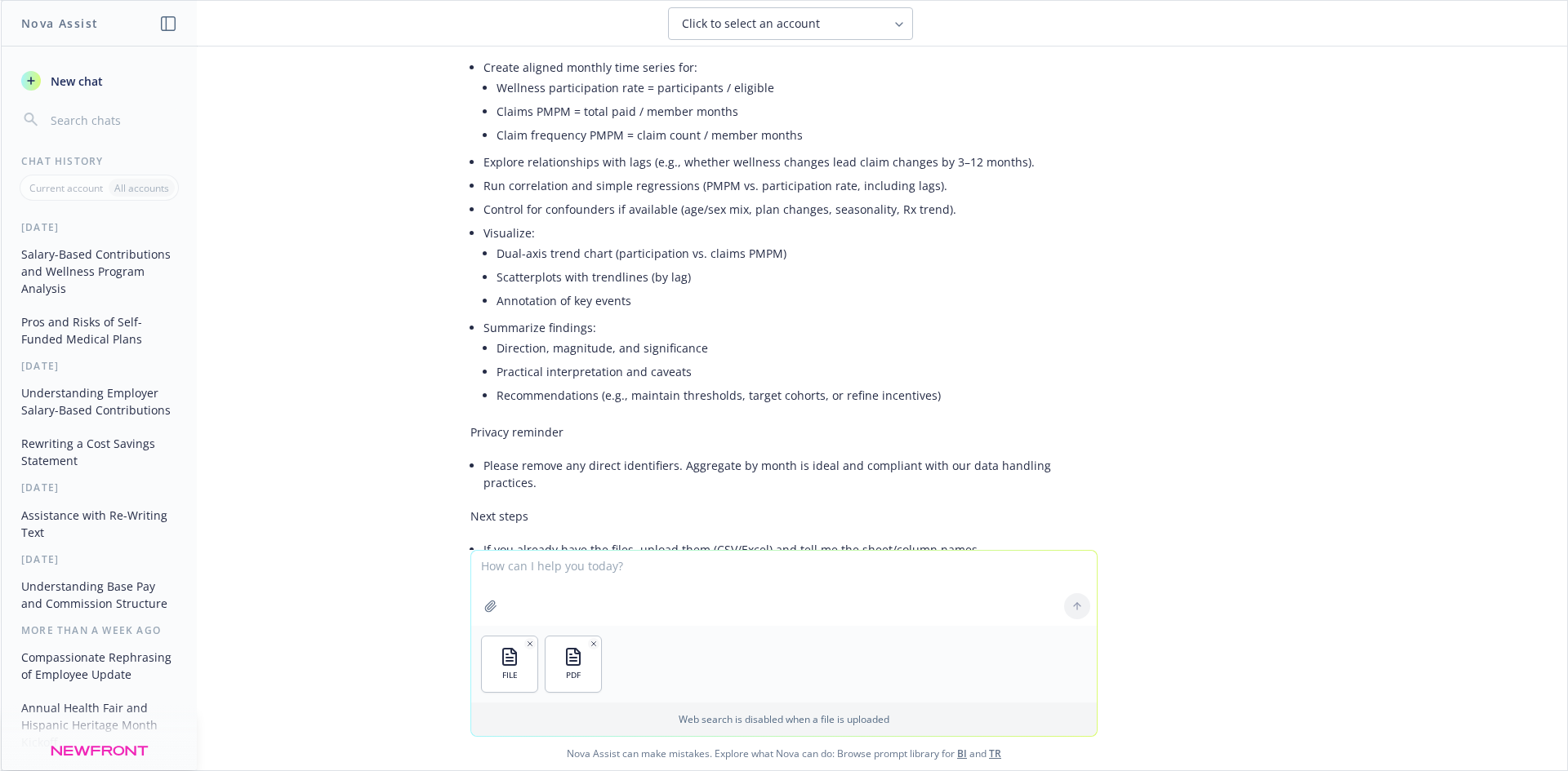
click at [552, 560] on textarea at bounding box center [784, 588] width 625 height 75
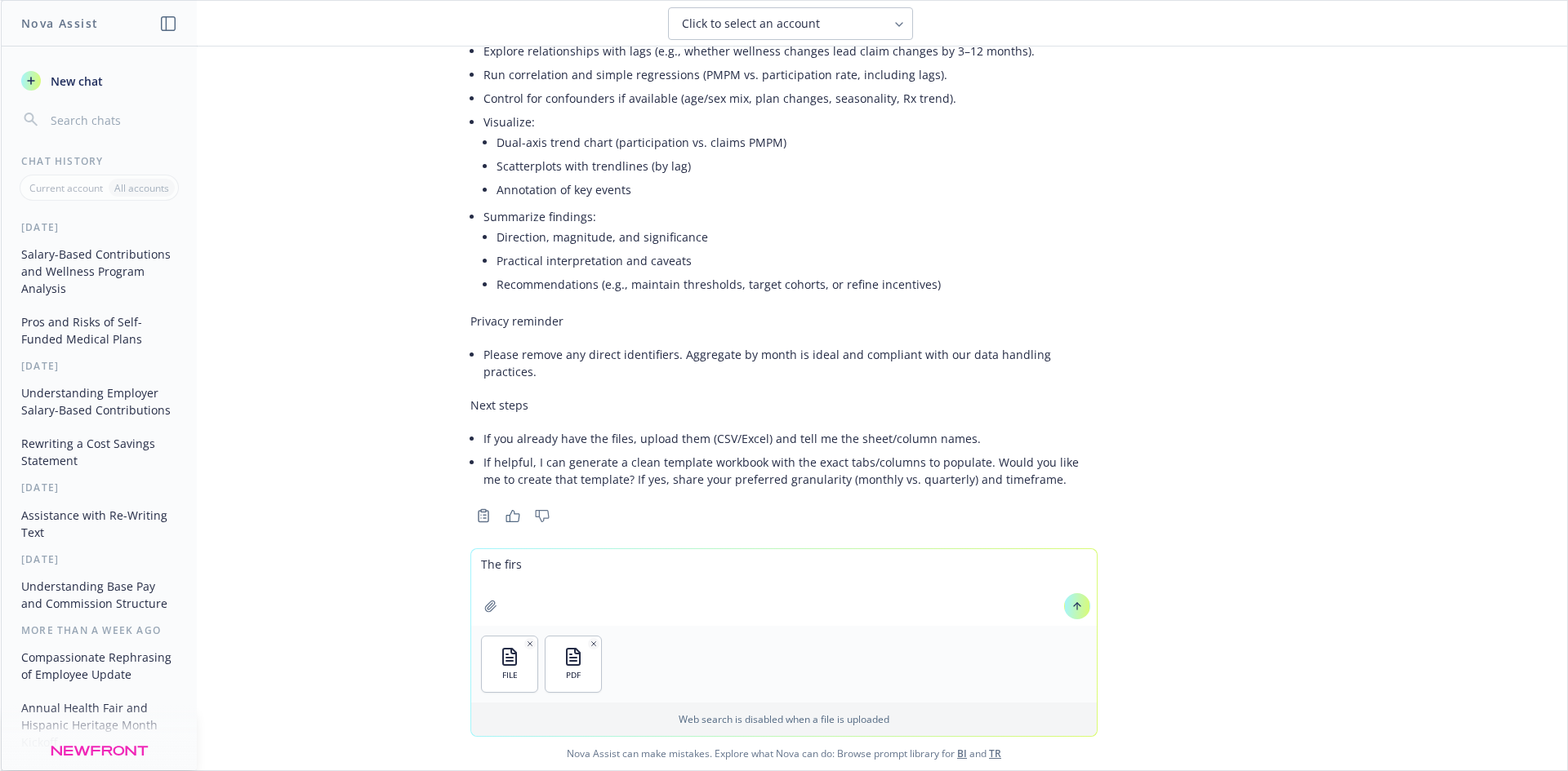
scroll to position [1280, 0]
drag, startPoint x: 694, startPoint y: 564, endPoint x: 653, endPoint y: 566, distance: 41.0
click at [653, 566] on textarea "The first file is from our previous Wellness plan with Virgin Pulse. The second…" at bounding box center [784, 587] width 625 height 77
click at [944, 562] on textarea "The first file is from our previous wellbeing plan with Virgin Pulse. The secon…" at bounding box center [784, 587] width 625 height 77
click at [976, 564] on textarea "The first file is from our previous wellbeing plan with Virgin Pulse. The secon…" at bounding box center [784, 587] width 625 height 77
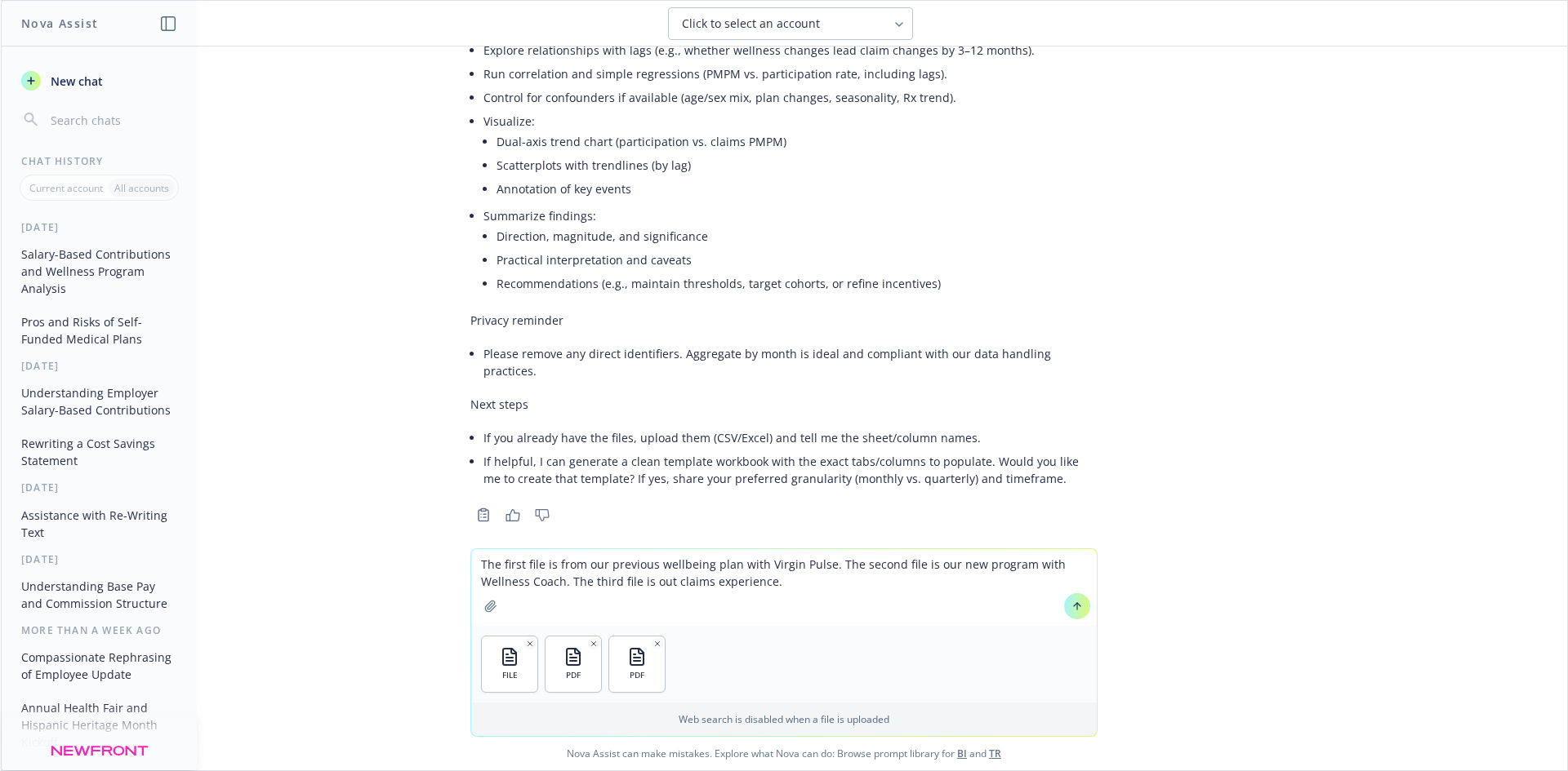
click at [654, 581] on textarea "The first file is from our previous wellbeing plan with Virgin Pulse. The secon…" at bounding box center [784, 587] width 625 height 77
type textarea "The first file is from our previous wellbeing plan with Virgin Pulse. The secon…"
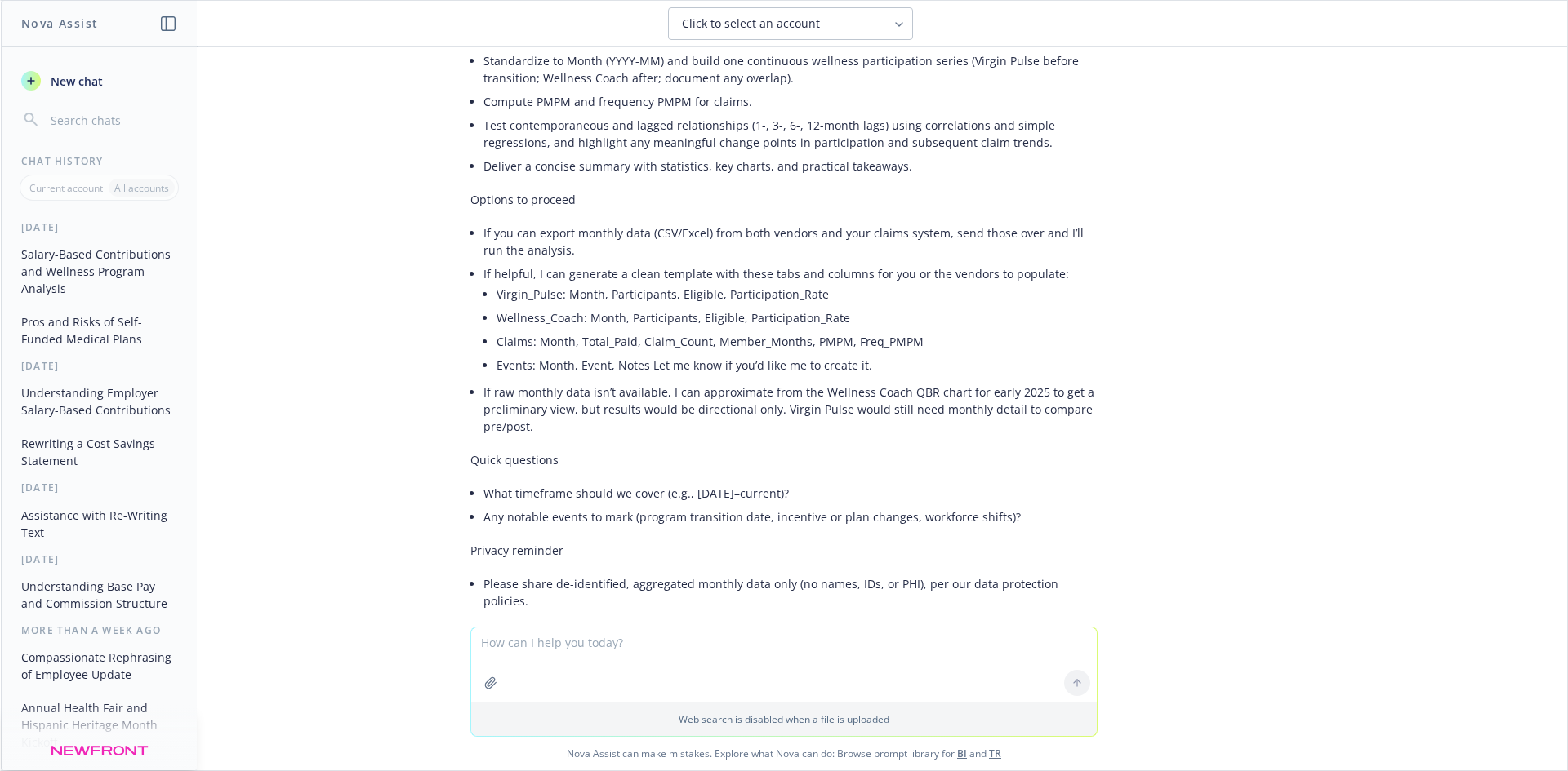
scroll to position [2310, 0]
